Goal: Information Seeking & Learning: Learn about a topic

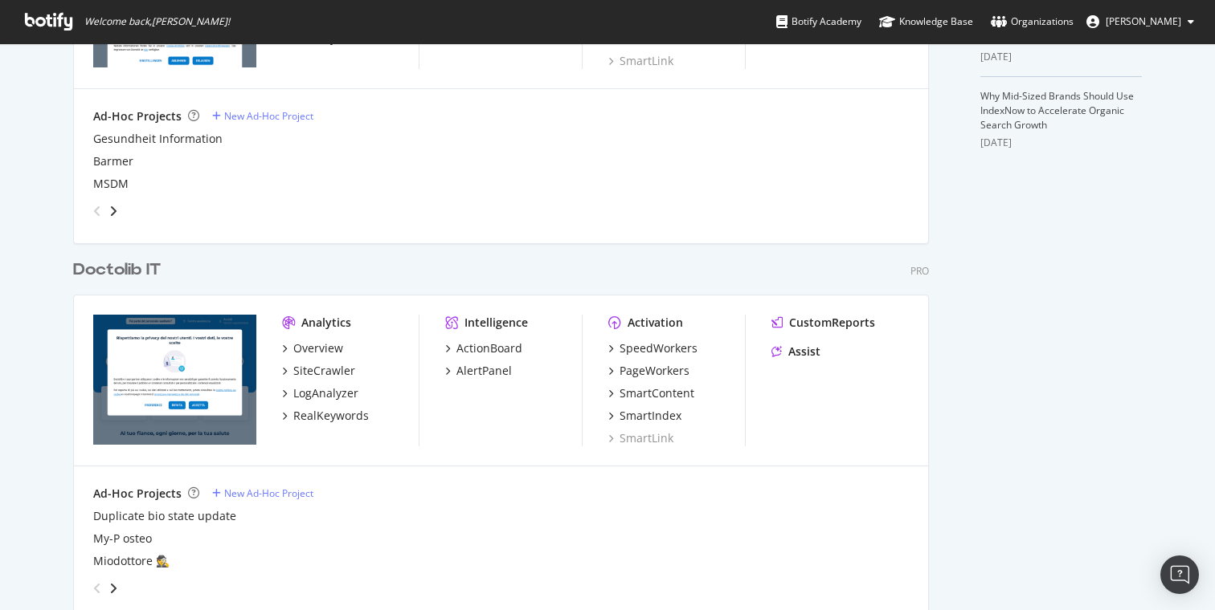
scroll to position [584, 0]
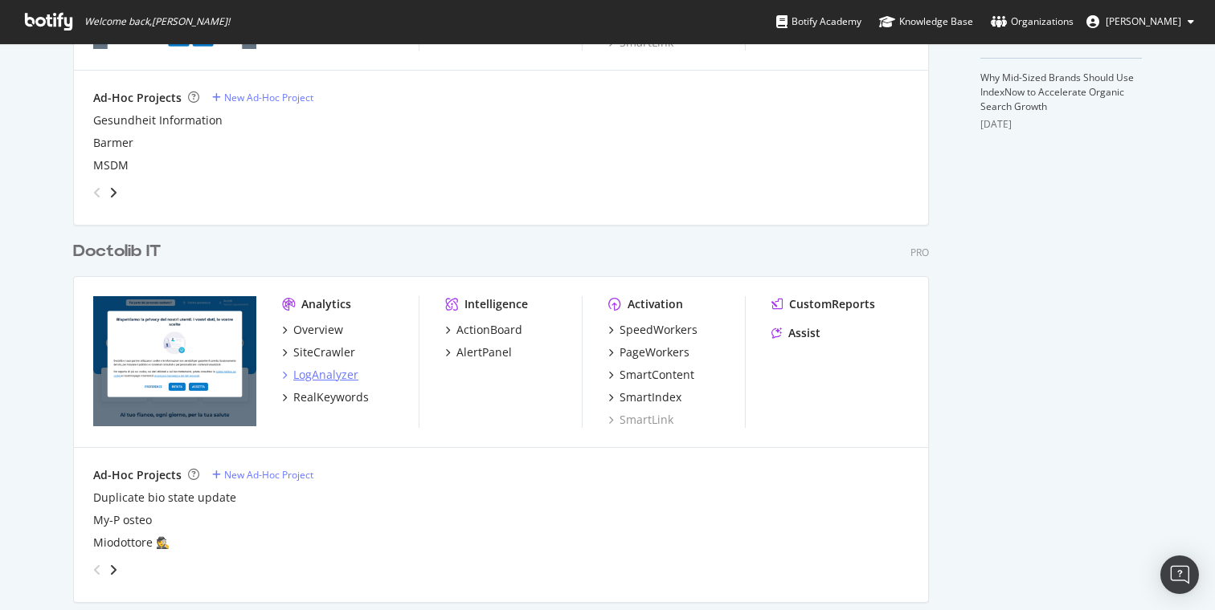
click at [334, 374] on div "LogAnalyzer" at bounding box center [325, 375] width 65 height 16
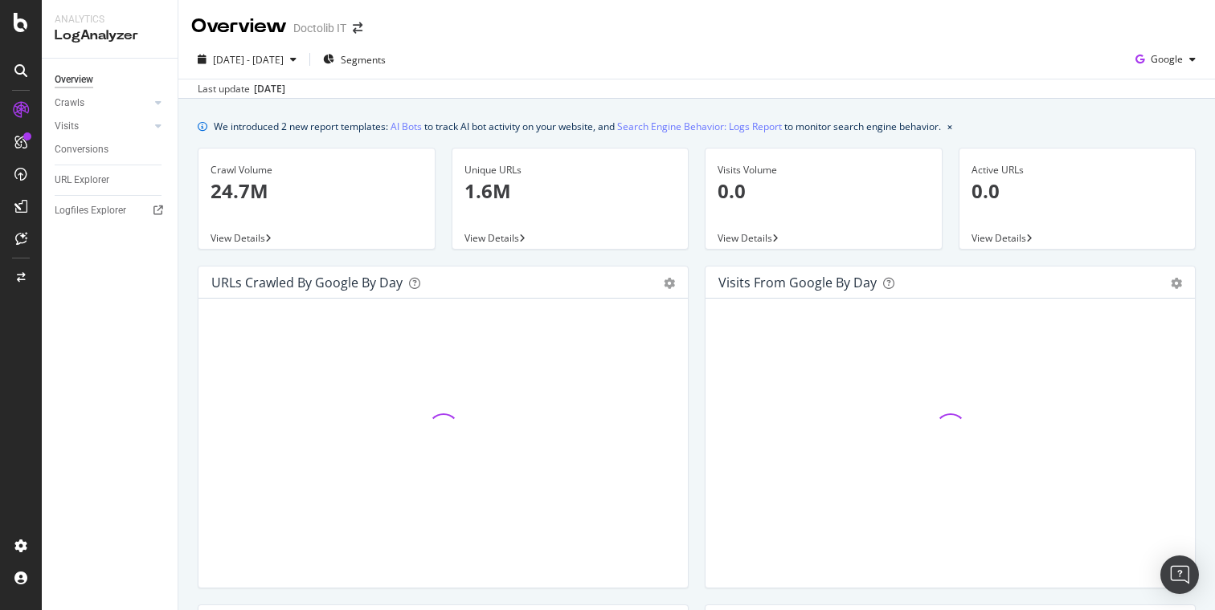
scroll to position [12, 0]
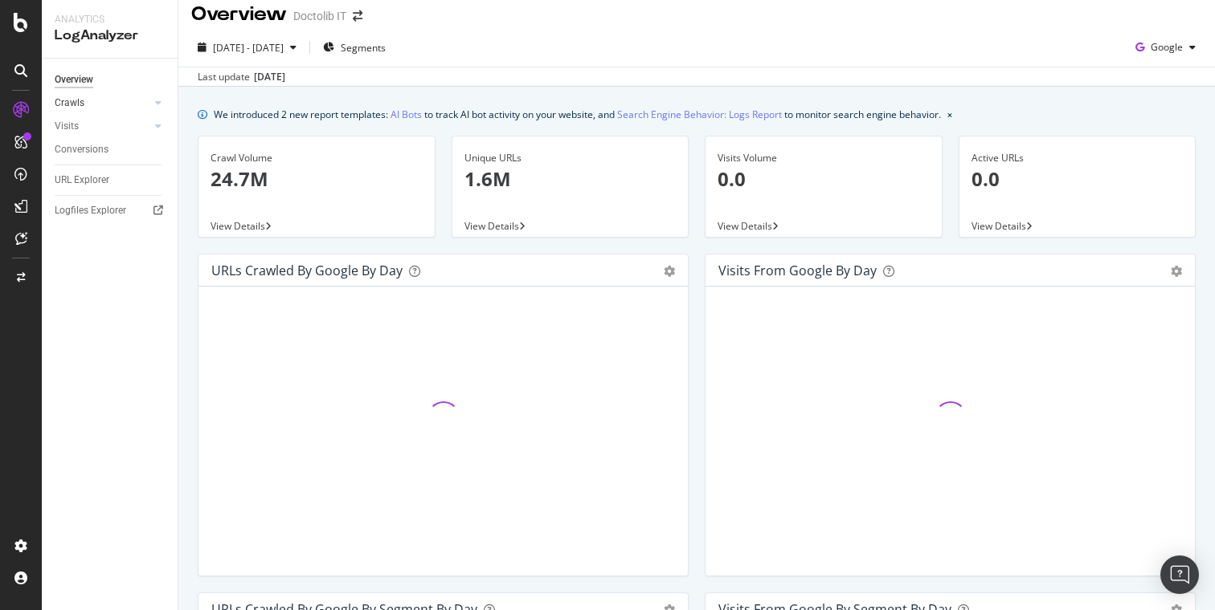
click at [119, 100] on link "Crawls" at bounding box center [103, 103] width 96 height 17
